Goal: Information Seeking & Learning: Learn about a topic

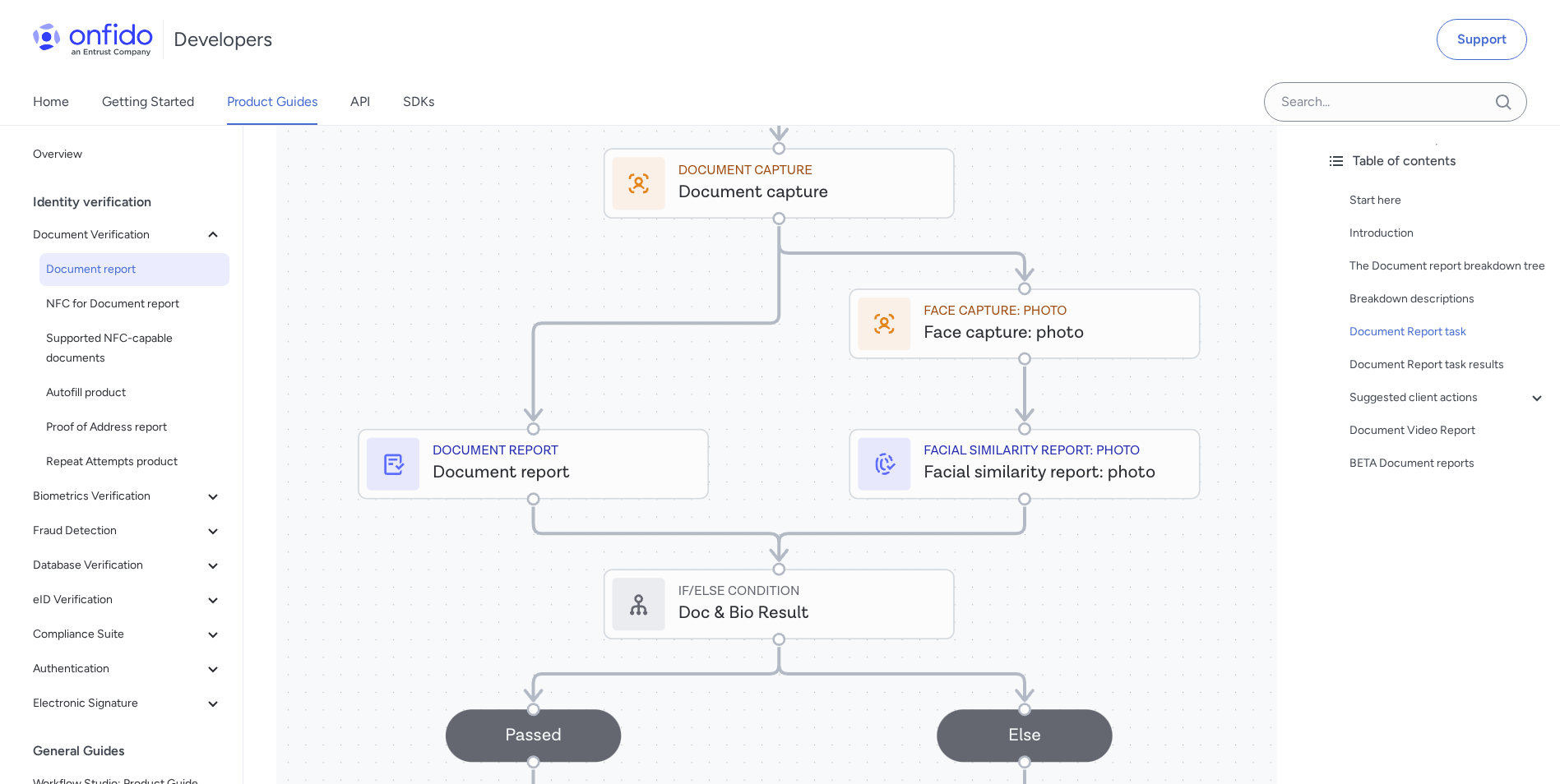
scroll to position [7846, 0]
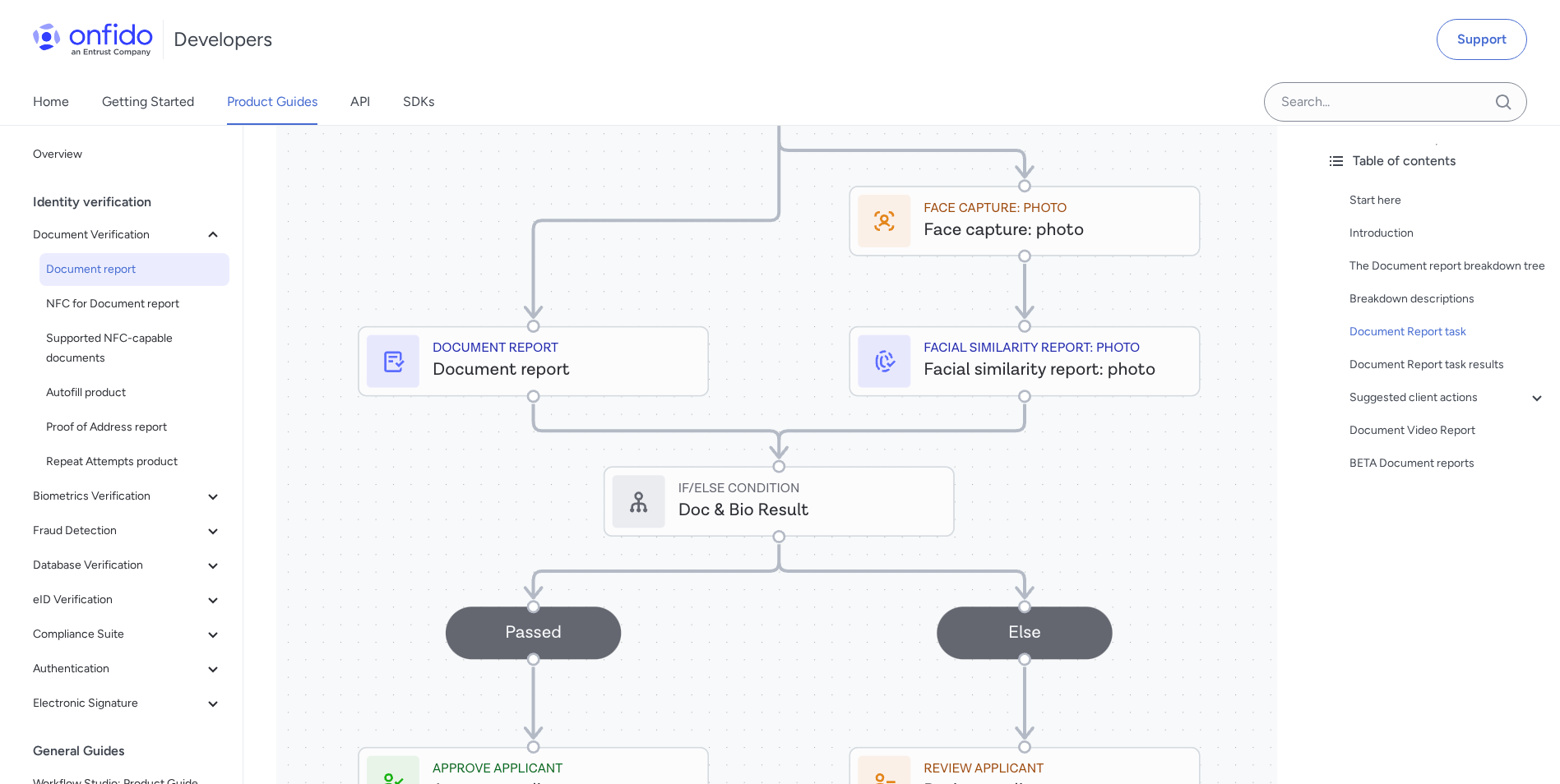
click at [719, 449] on img at bounding box center [777, 294] width 1001 height 1099
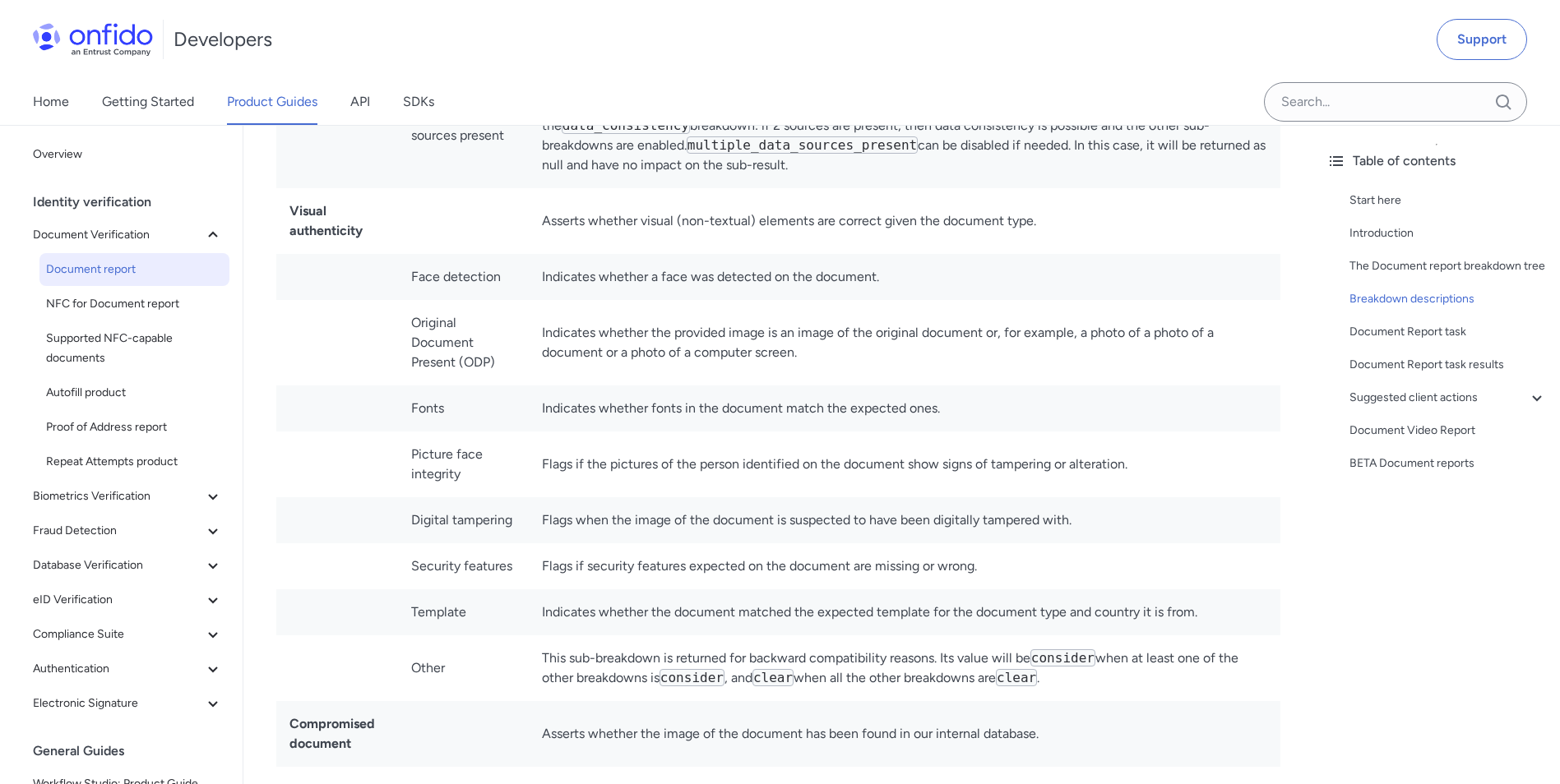
scroll to position [6284, 0]
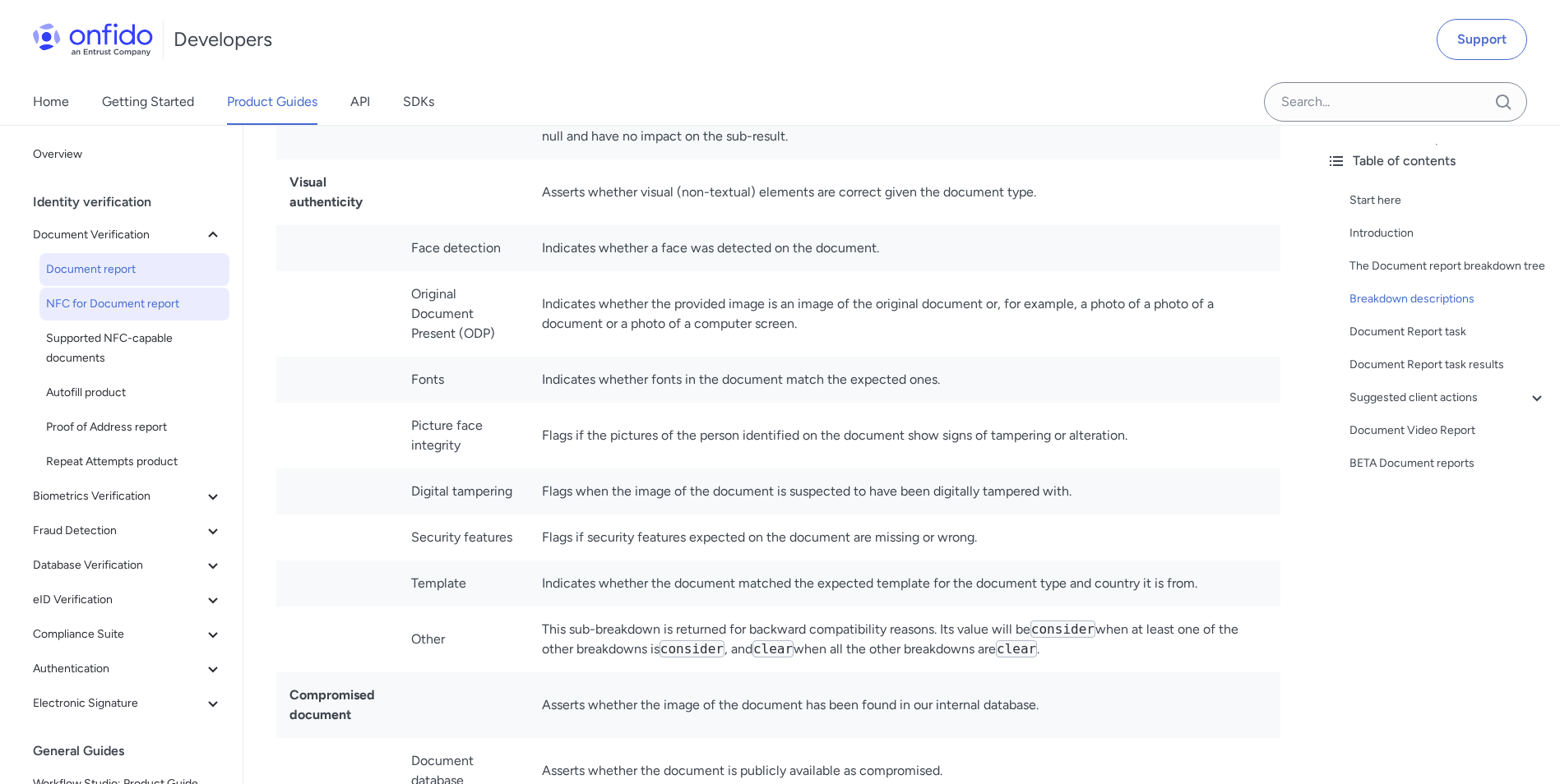
click at [168, 316] on link "NFC for Document report" at bounding box center [134, 304] width 190 height 32
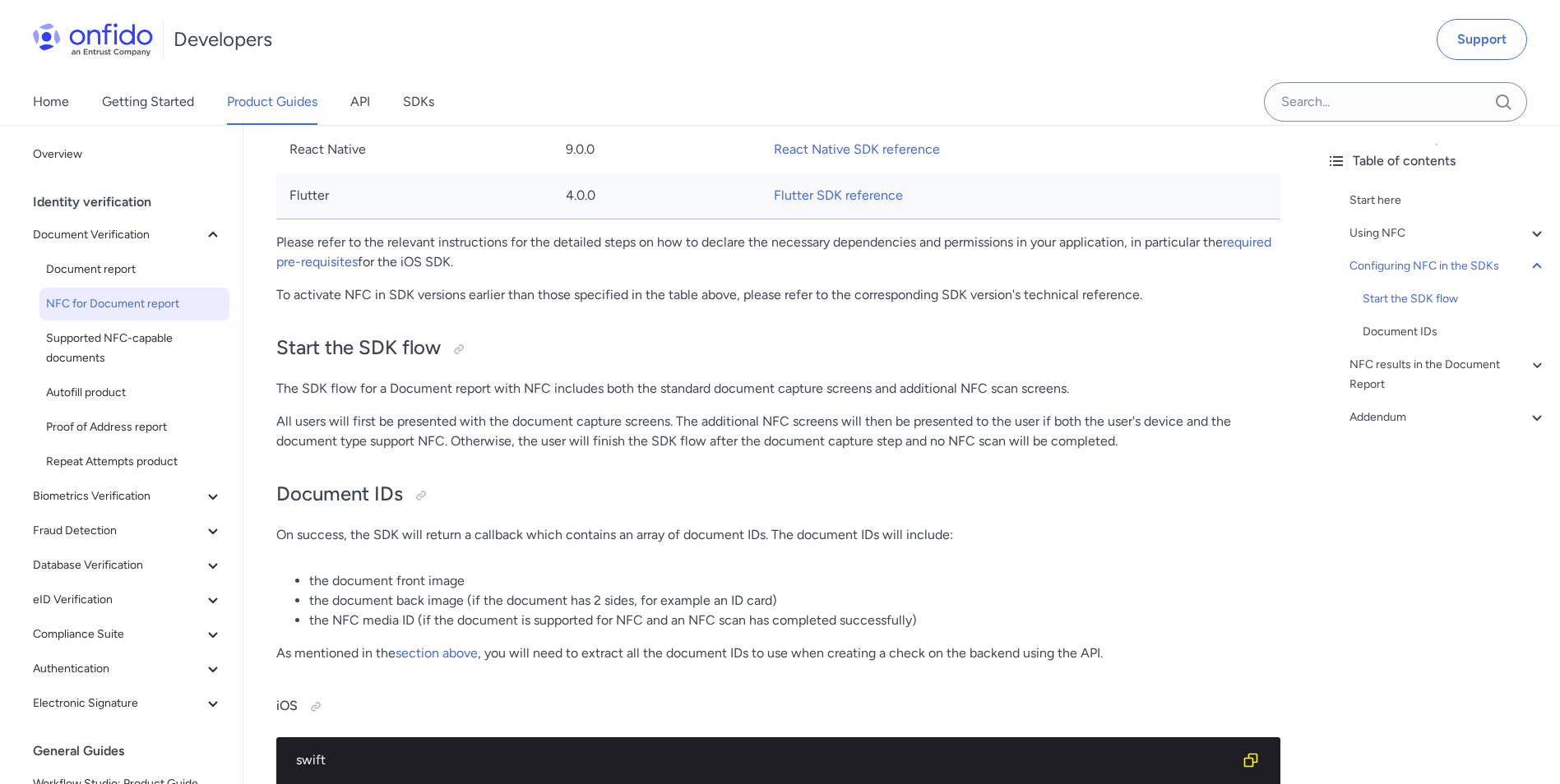
scroll to position [2713, 0]
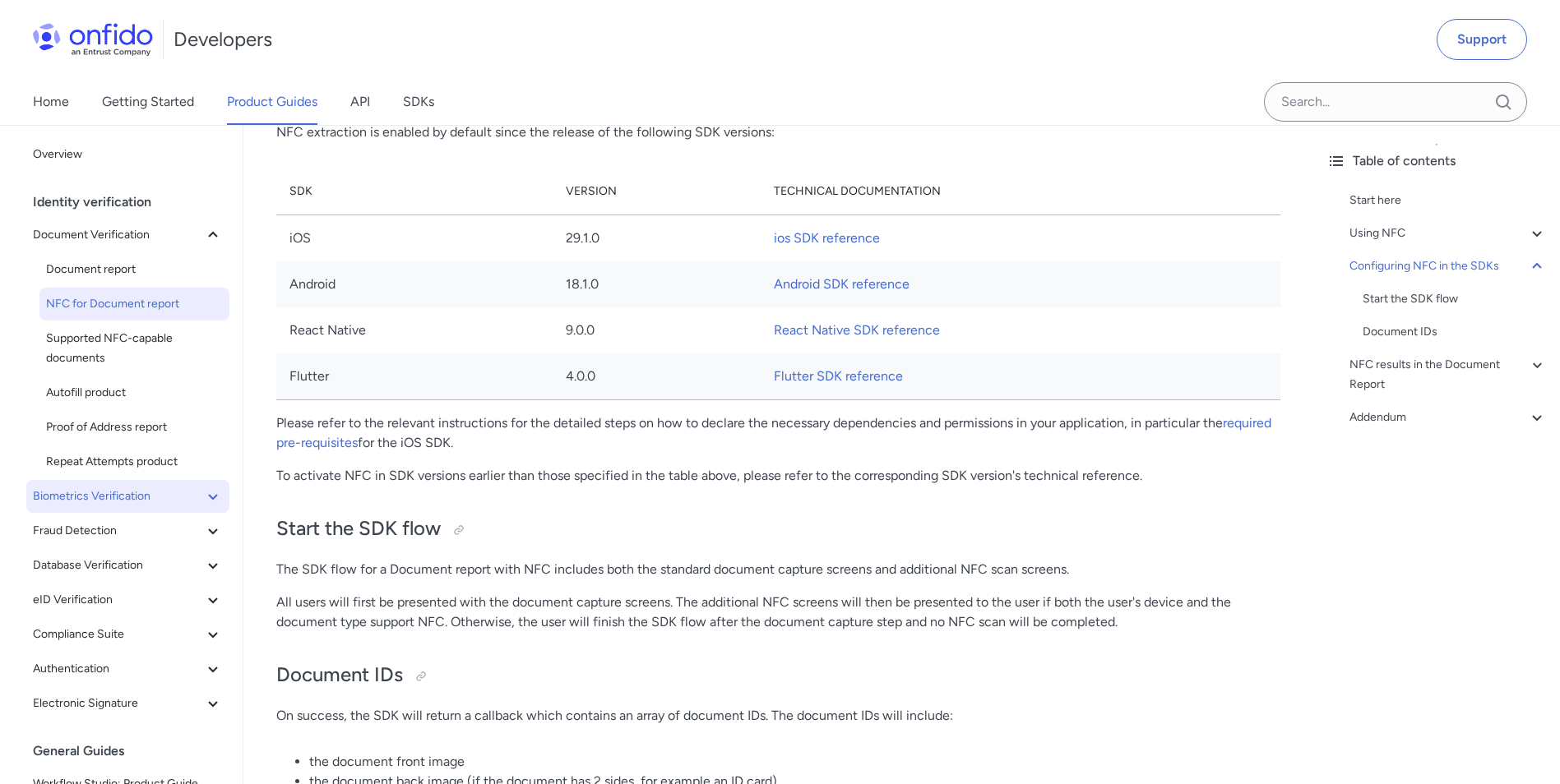
click at [59, 489] on span "Biometrics Verification" at bounding box center [118, 496] width 171 height 19
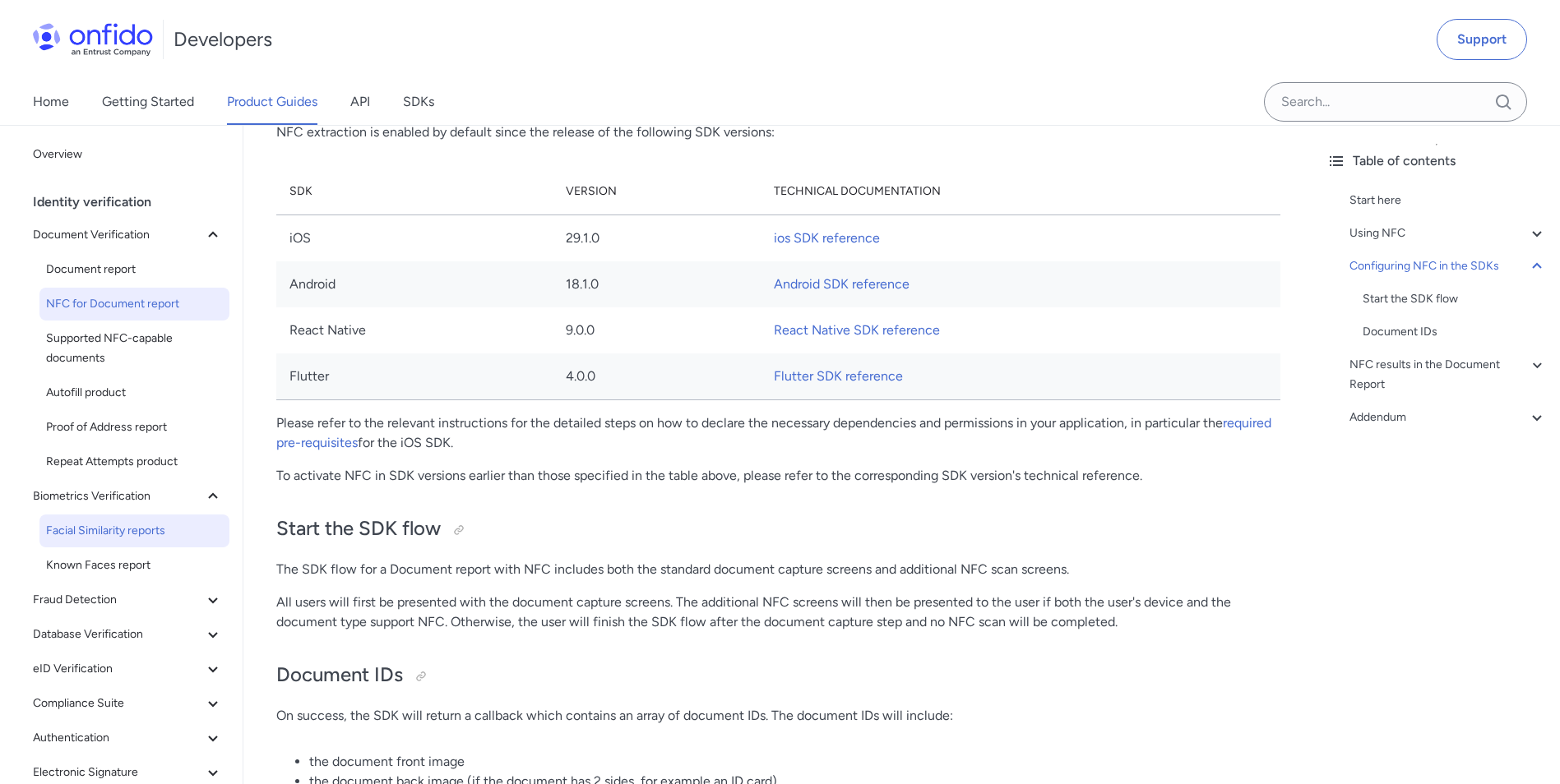
click at [109, 522] on span "Facial Similarity reports" at bounding box center [134, 531] width 177 height 19
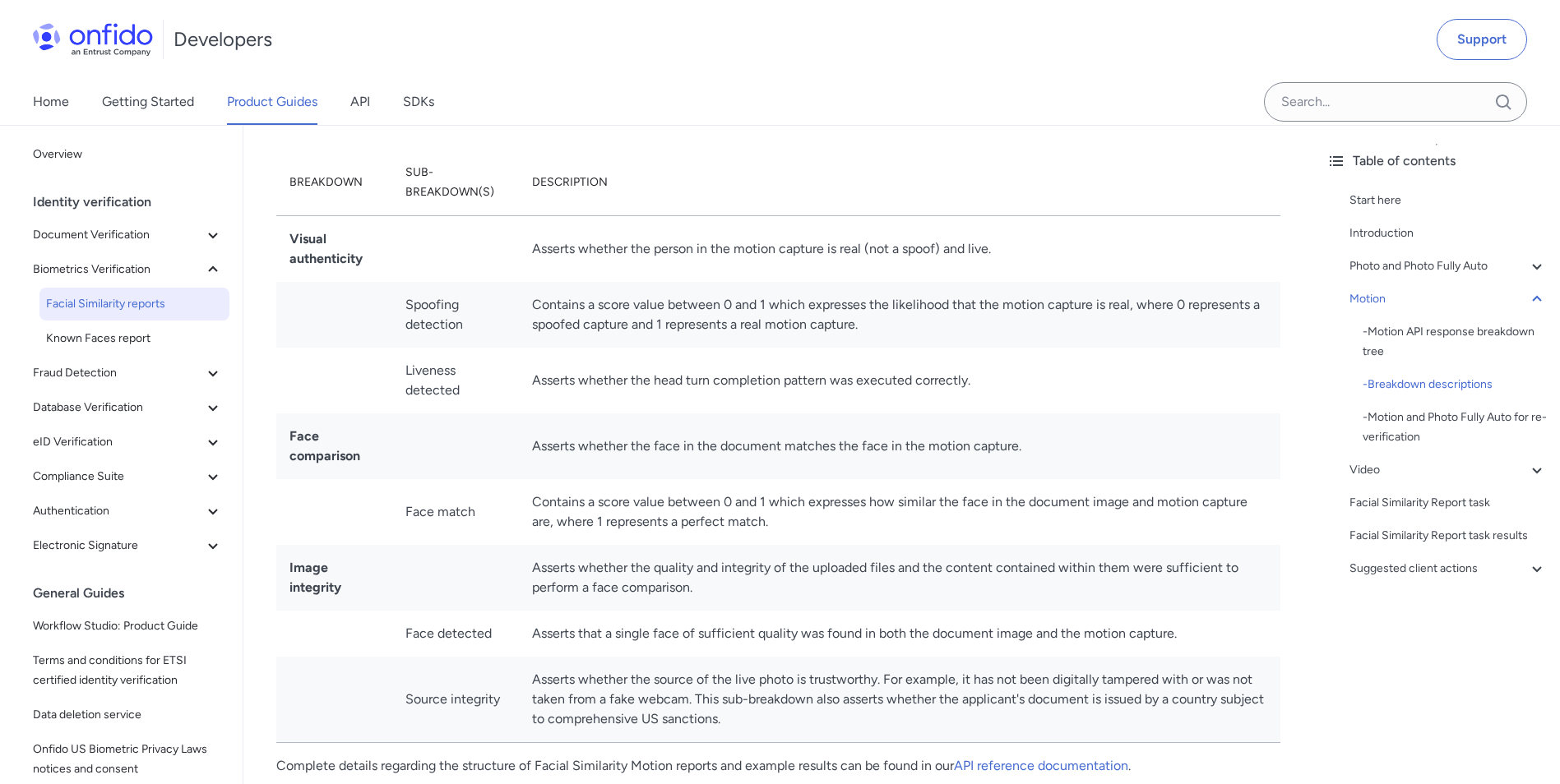
scroll to position [2877, 0]
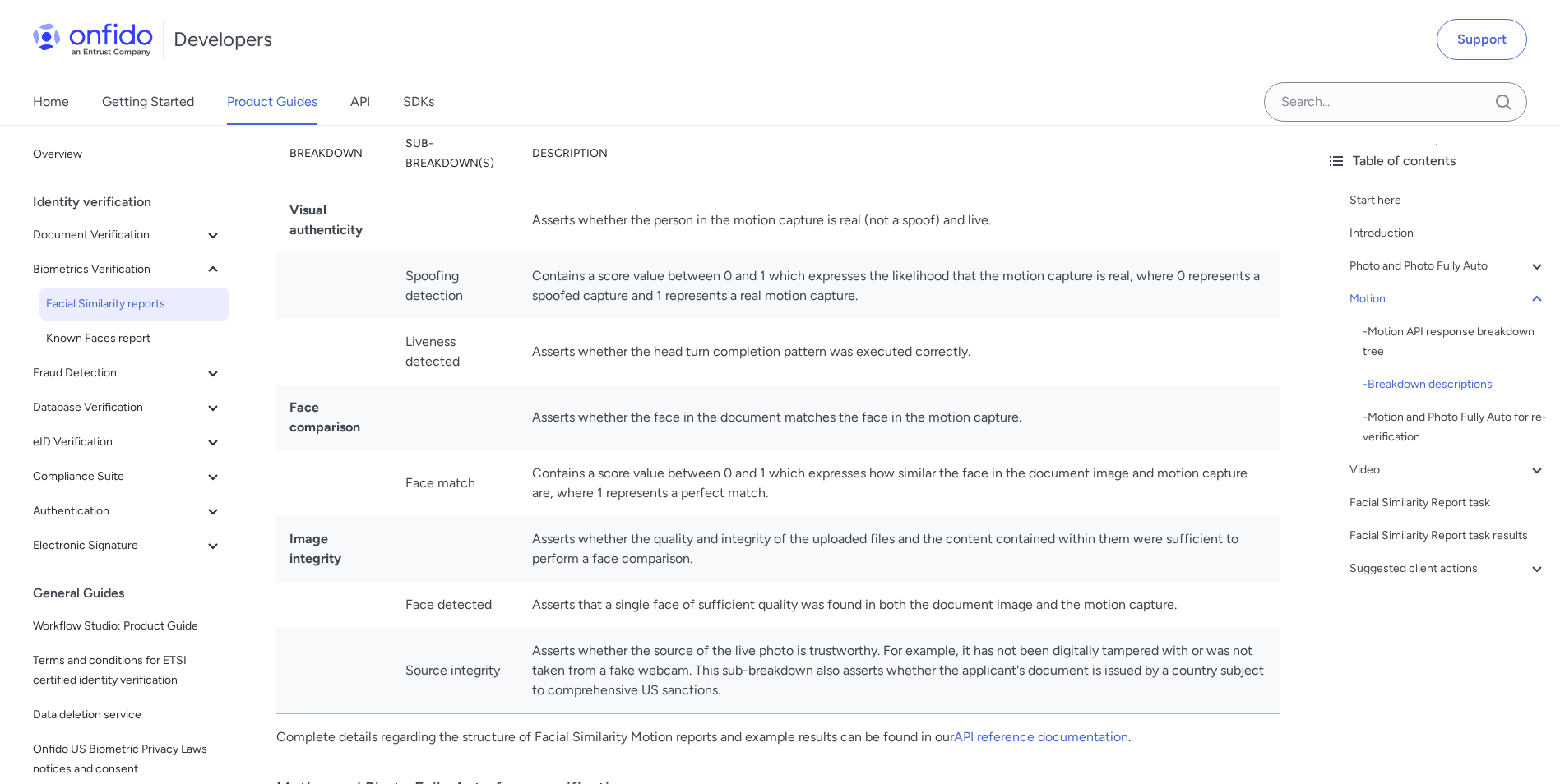
drag, startPoint x: 594, startPoint y: 56, endPoint x: 640, endPoint y: 149, distance: 103.8
click at [594, 56] on div "Developers Support" at bounding box center [780, 39] width 1560 height 79
